Goal: Task Accomplishment & Management: Complete application form

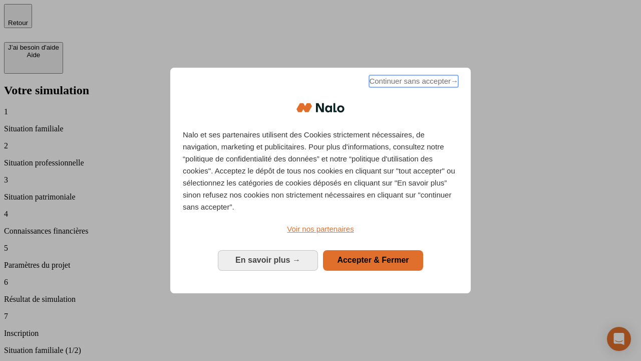
click at [413, 83] on span "Continuer sans accepter →" at bounding box center [413, 81] width 89 height 12
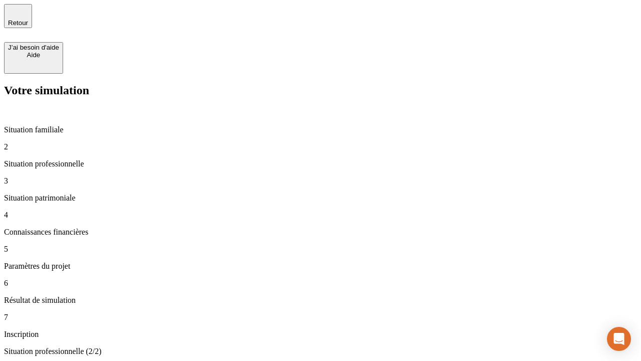
type input "30 000"
type input "40 000"
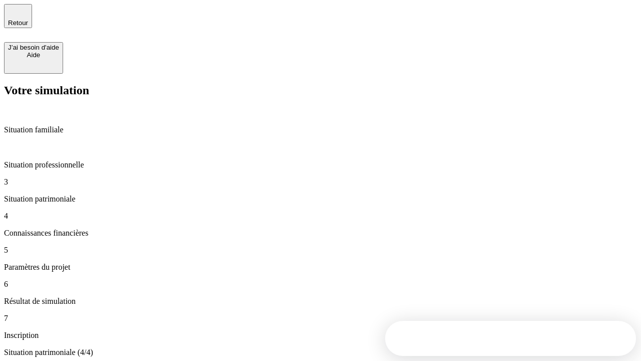
type input "1 100"
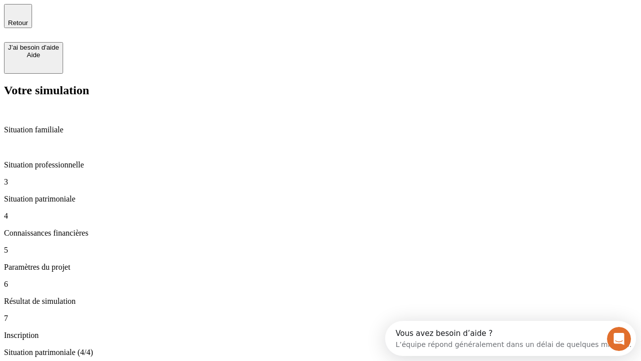
type input "20"
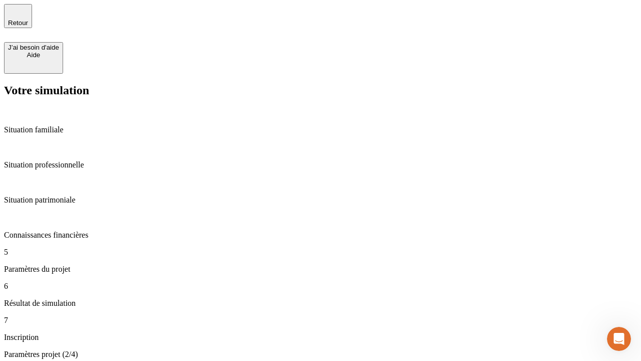
type input "40"
type input "50 000"
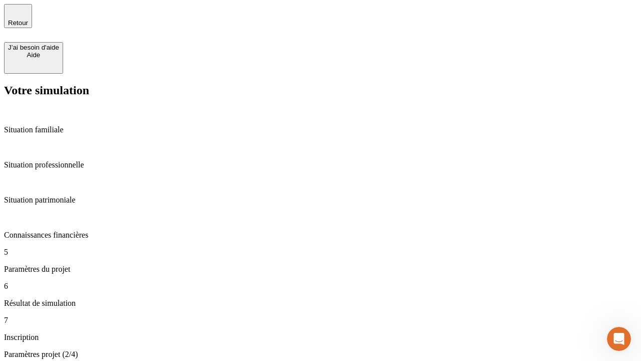
type input "640"
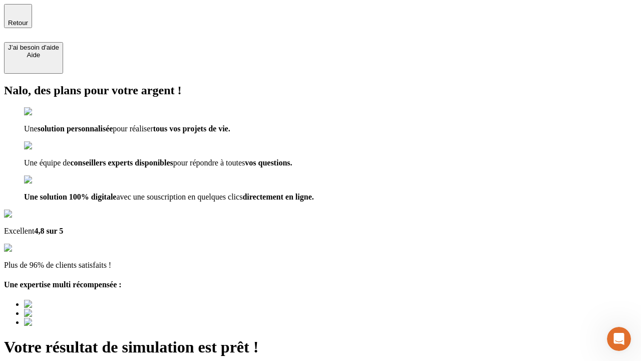
type input "[EMAIL_ADDRESS][DOMAIN_NAME]"
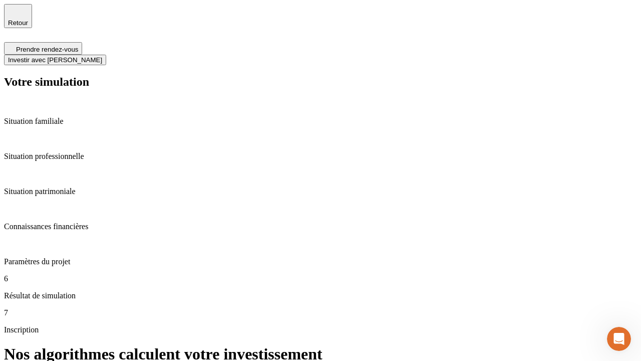
scroll to position [4, 0]
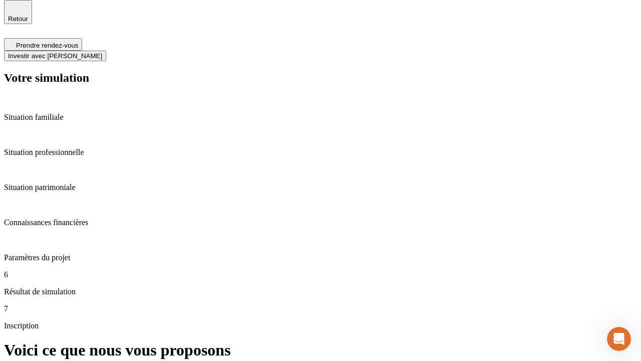
click at [102, 52] on span "Investir avec [PERSON_NAME]" at bounding box center [55, 56] width 94 height 8
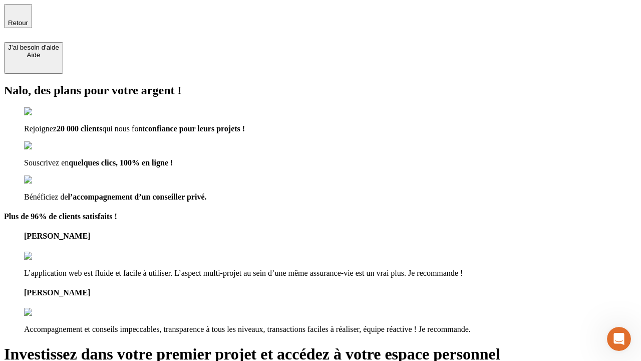
type input "[PERSON_NAME][EMAIL_ADDRESS][DOMAIN_NAME]"
